Goal: Task Accomplishment & Management: Use online tool/utility

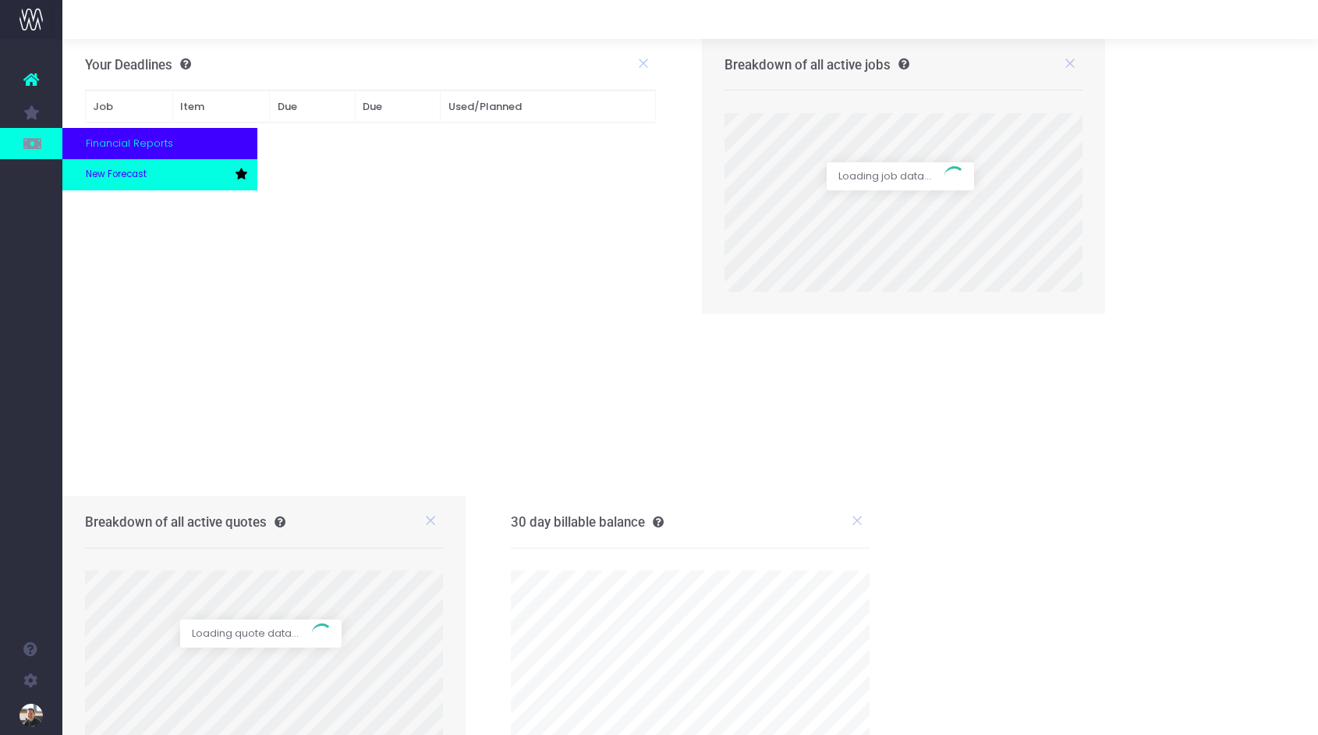
click at [115, 183] on link "New Forecast" at bounding box center [159, 174] width 195 height 31
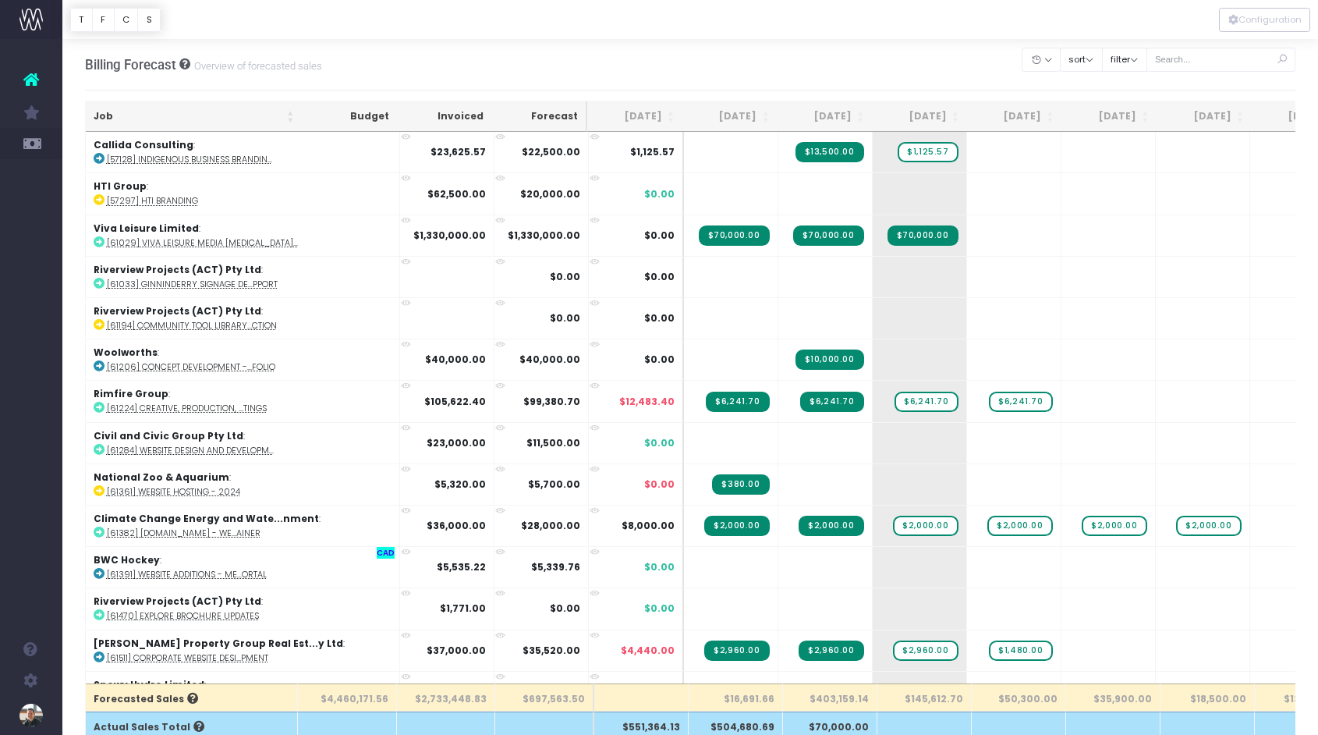
click at [107, 115] on th "Job" at bounding box center [194, 116] width 217 height 30
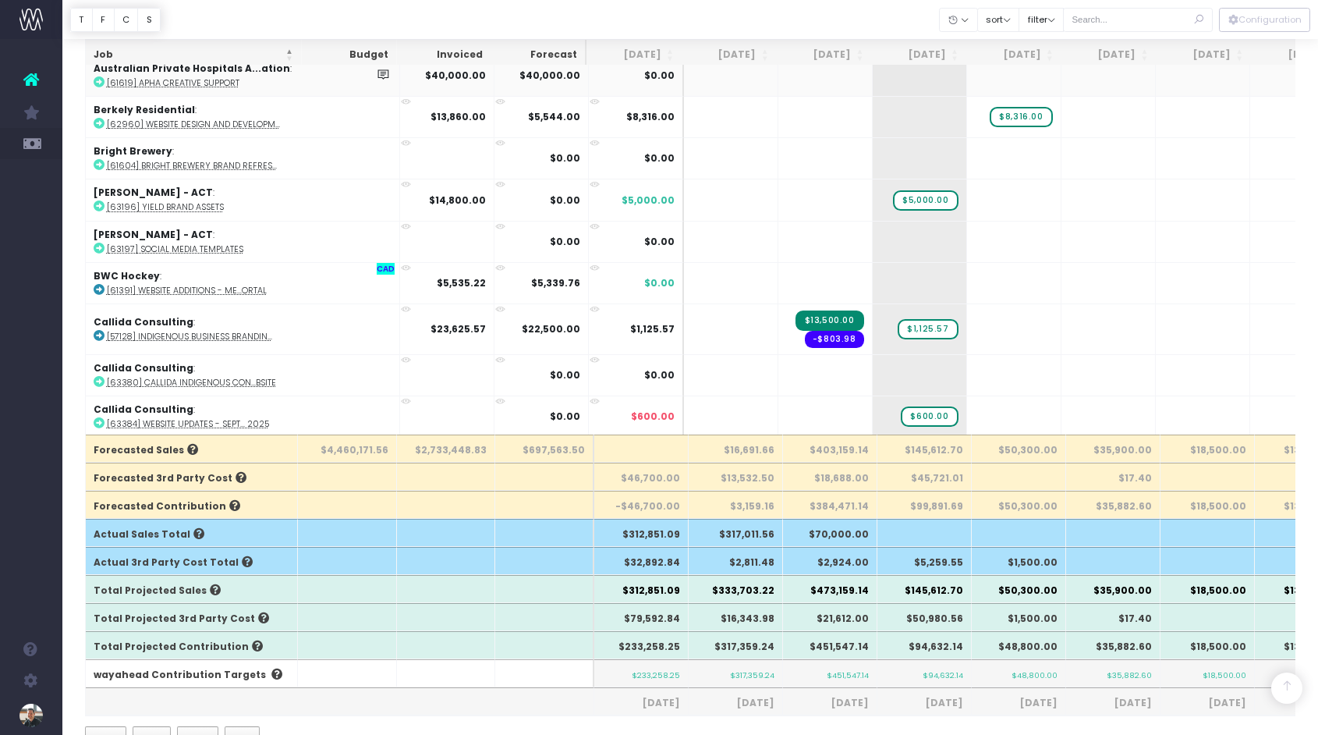
scroll to position [782, 0]
click at [893, 198] on span "$5,000.00" at bounding box center [925, 201] width 65 height 20
click at [875, 198] on span "+" at bounding box center [898, 200] width 47 height 41
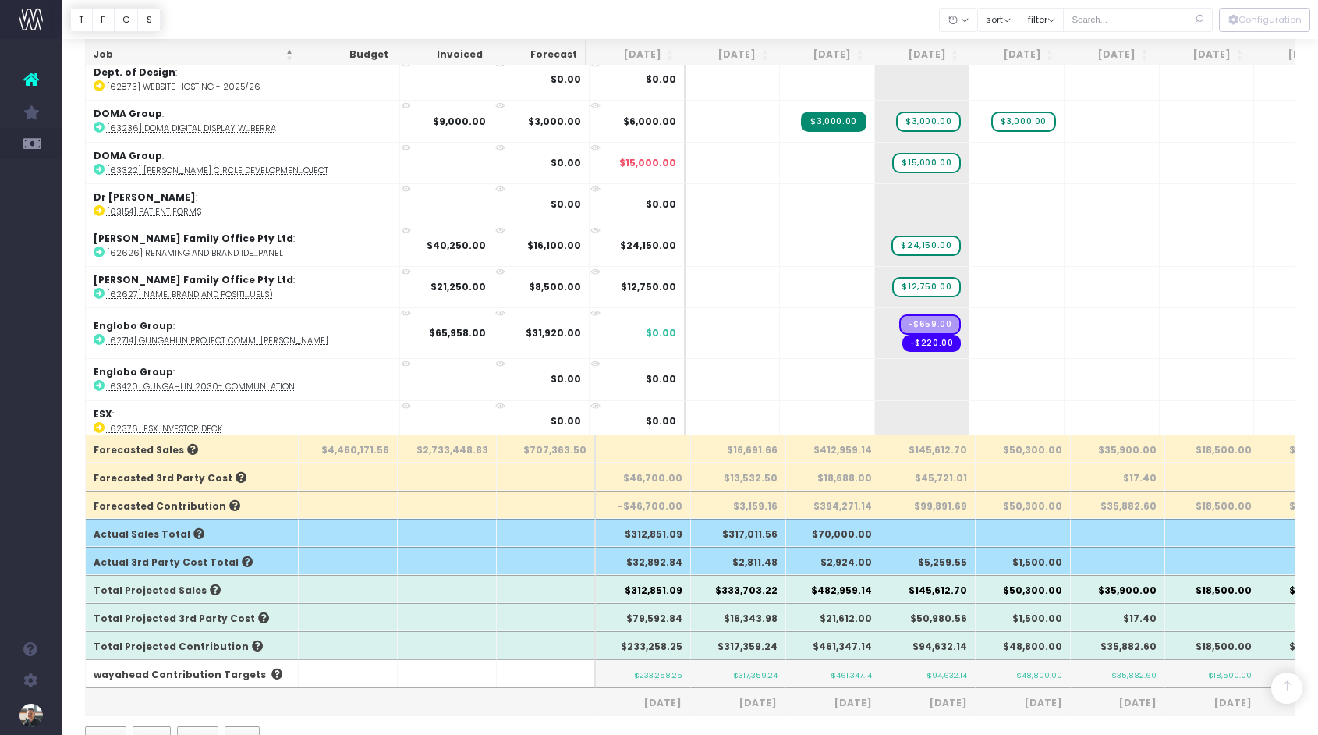
scroll to position [3274, 0]
click at [875, 314] on span "+" at bounding box center [898, 332] width 47 height 50
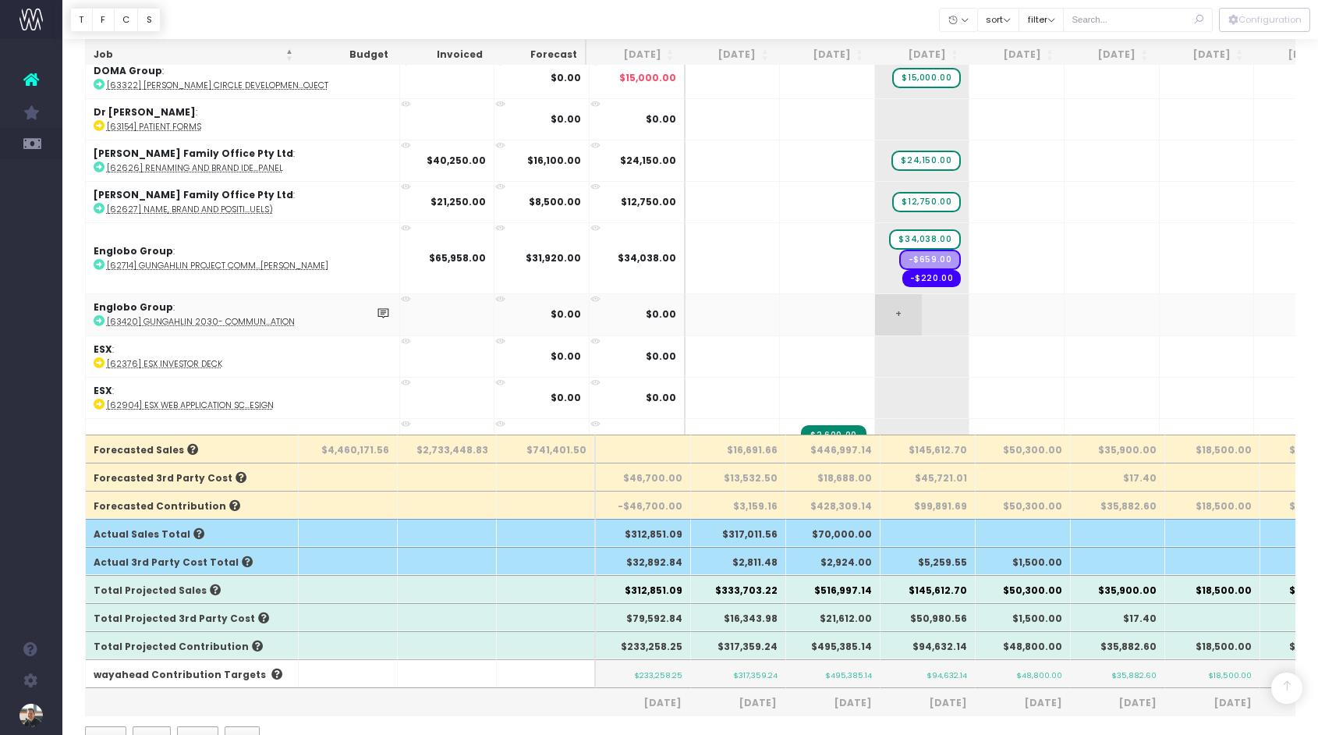
scroll to position [3369, 0]
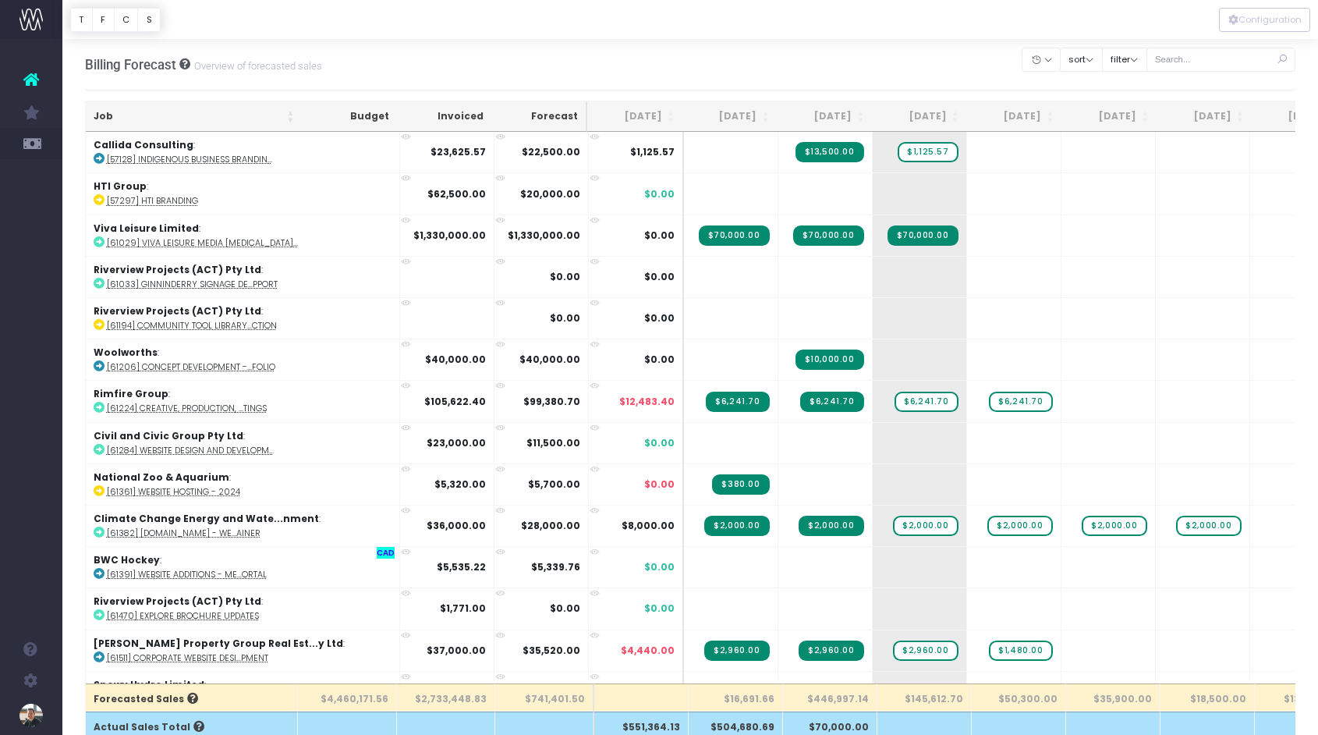
click at [35, 162] on ul "Account Warning You are on a paid plan. My Favourites You have no favourites Fi…" at bounding box center [31, 111] width 62 height 144
click at [122, 173] on span "New Forecast" at bounding box center [105, 174] width 39 height 27
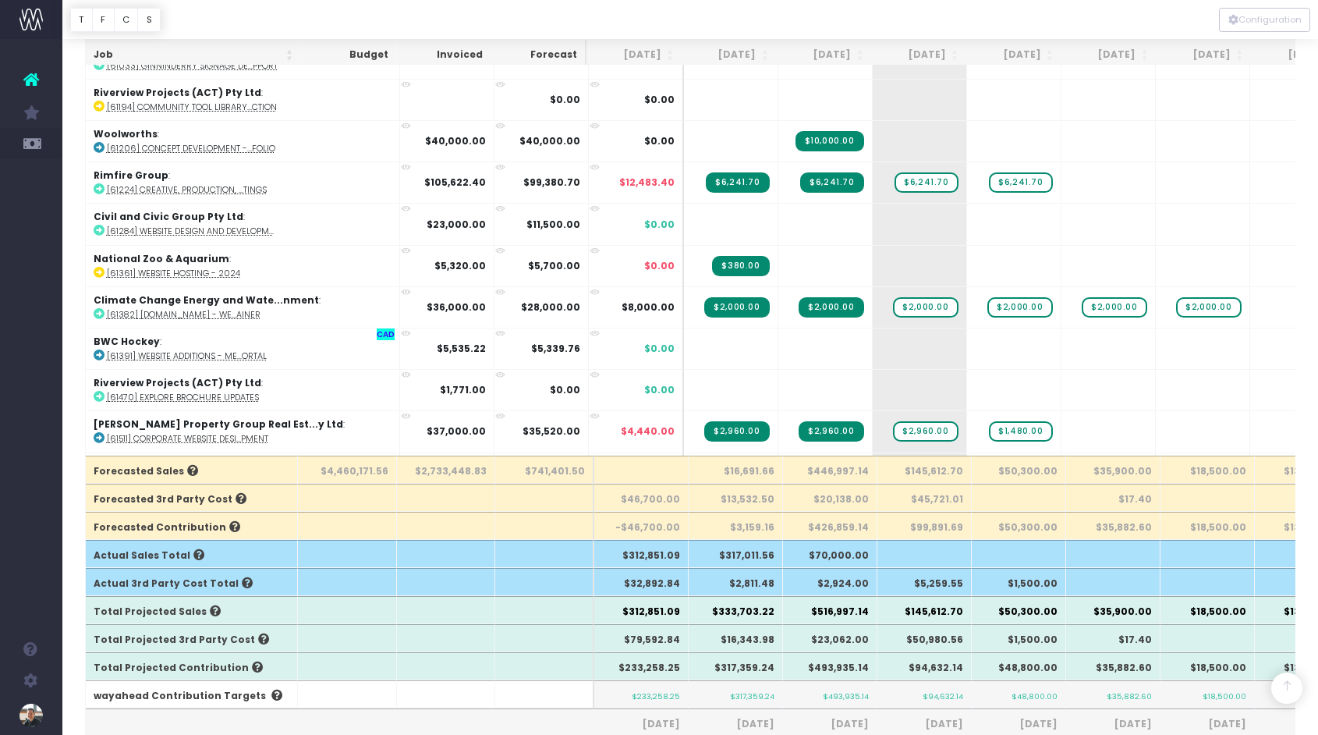
scroll to position [260, 0]
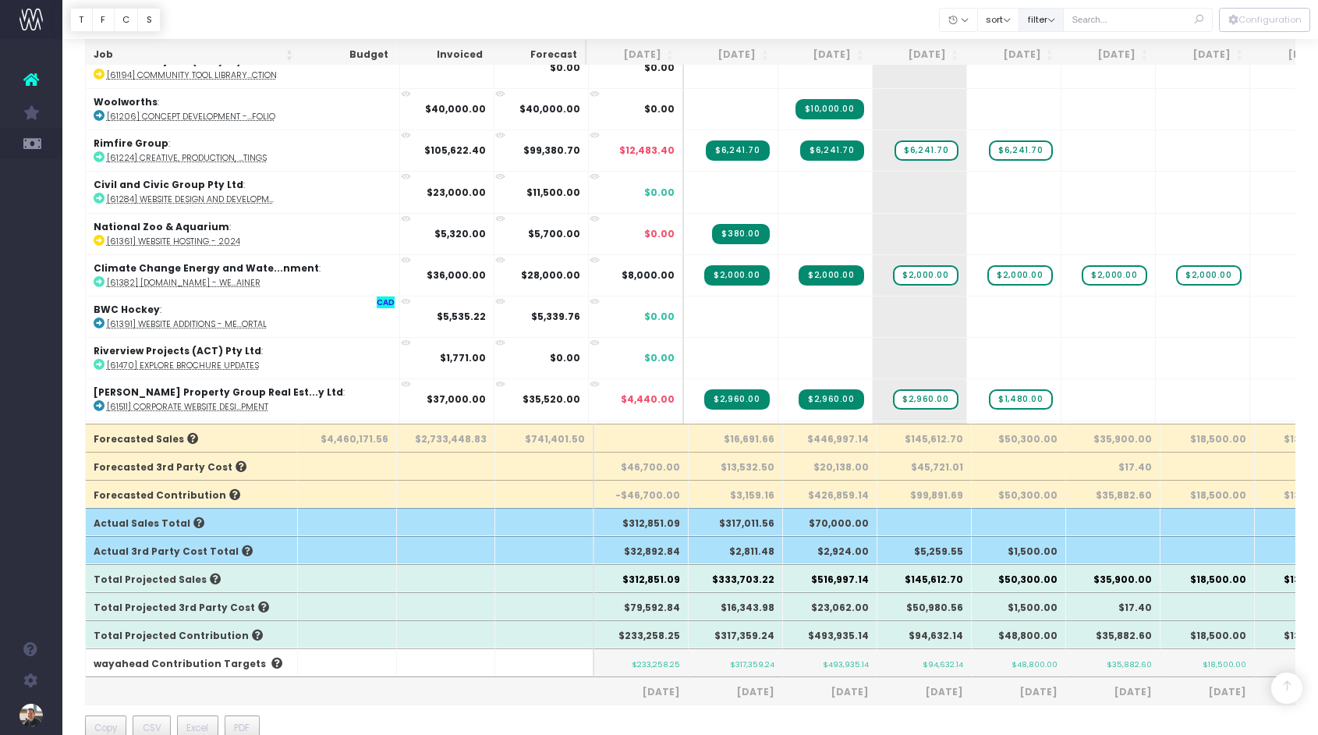
click at [1064, 22] on button "filter" at bounding box center [1041, 20] width 45 height 24
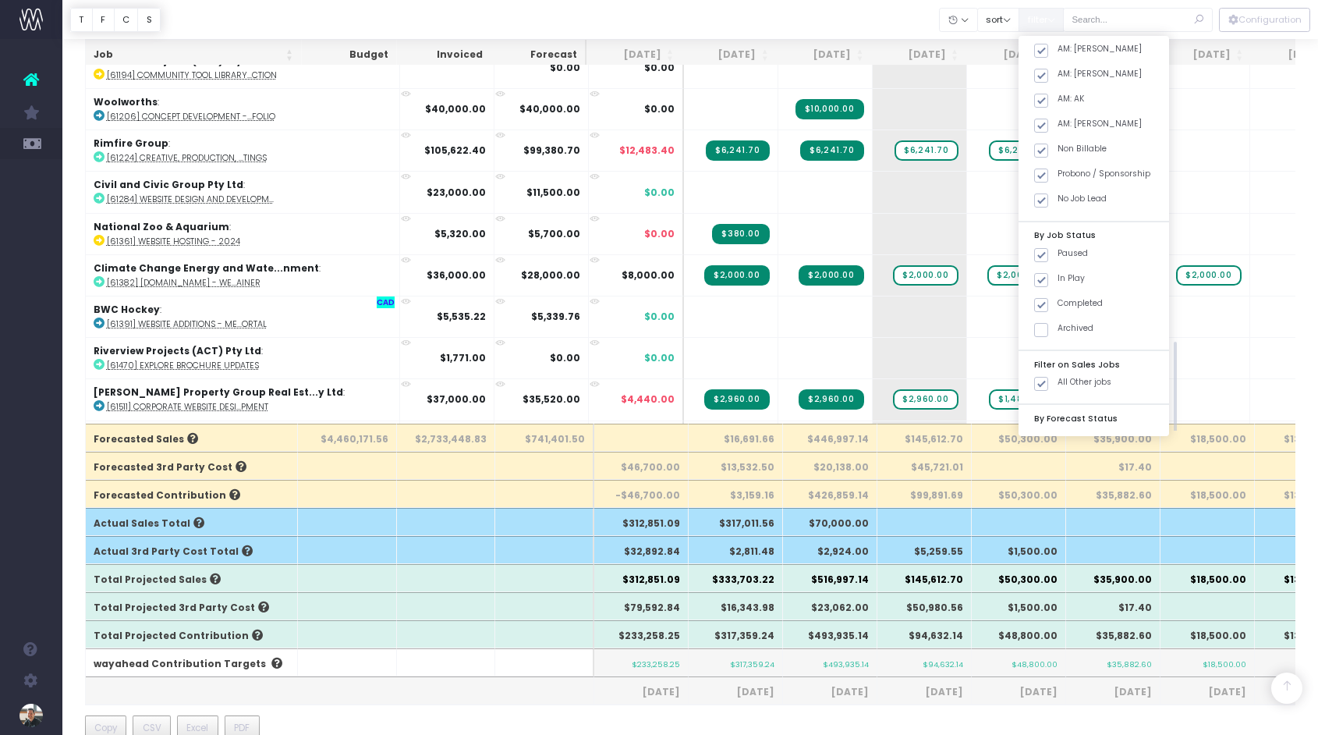
scroll to position [565, 0]
click at [1049, 258] on span at bounding box center [1041, 259] width 14 height 14
click at [1062, 258] on input "Archived" at bounding box center [1063, 256] width 10 height 10
checkbox input "true"
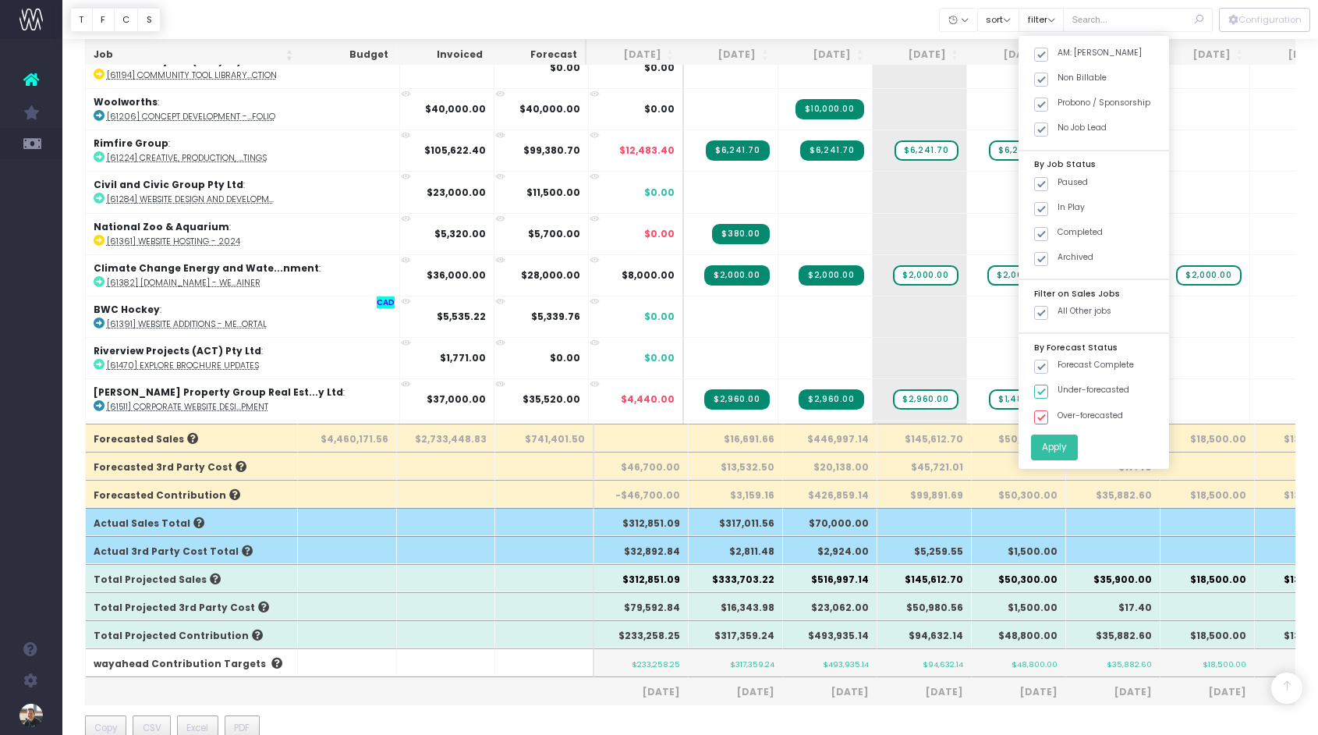
click at [1075, 449] on button "Apply" at bounding box center [1054, 448] width 47 height 26
